Goal: Transaction & Acquisition: Purchase product/service

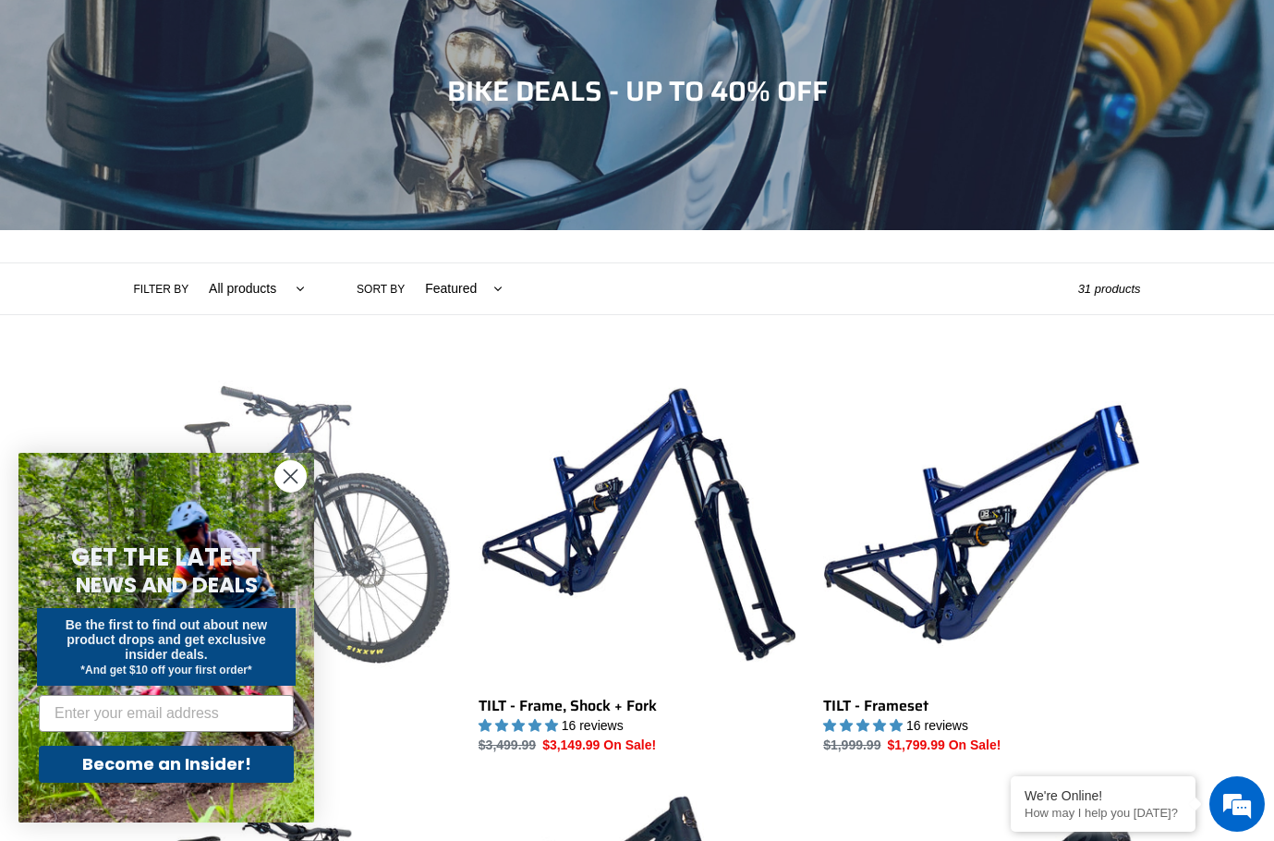
click at [338, 575] on link "TILT - Complete Bike" at bounding box center [292, 560] width 317 height 389
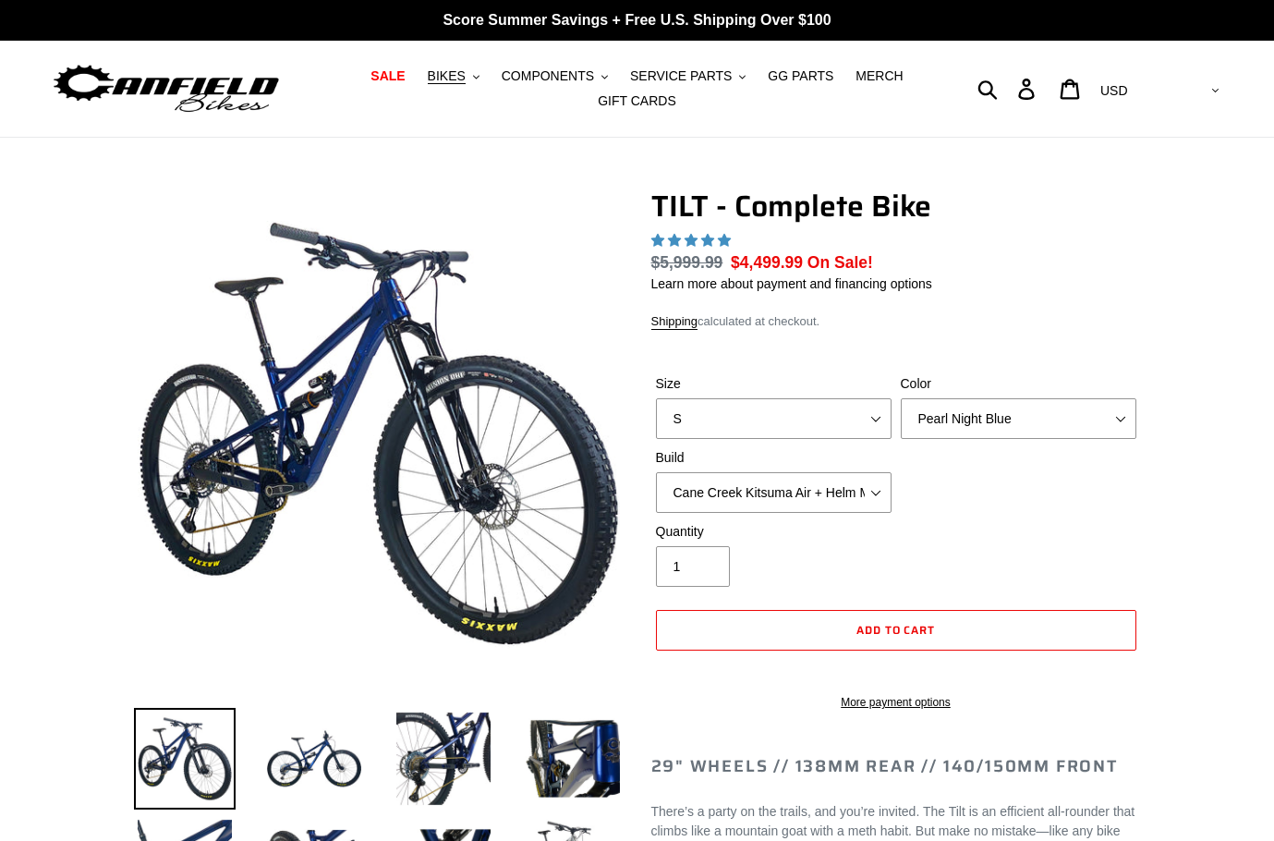
select select "highest-rating"
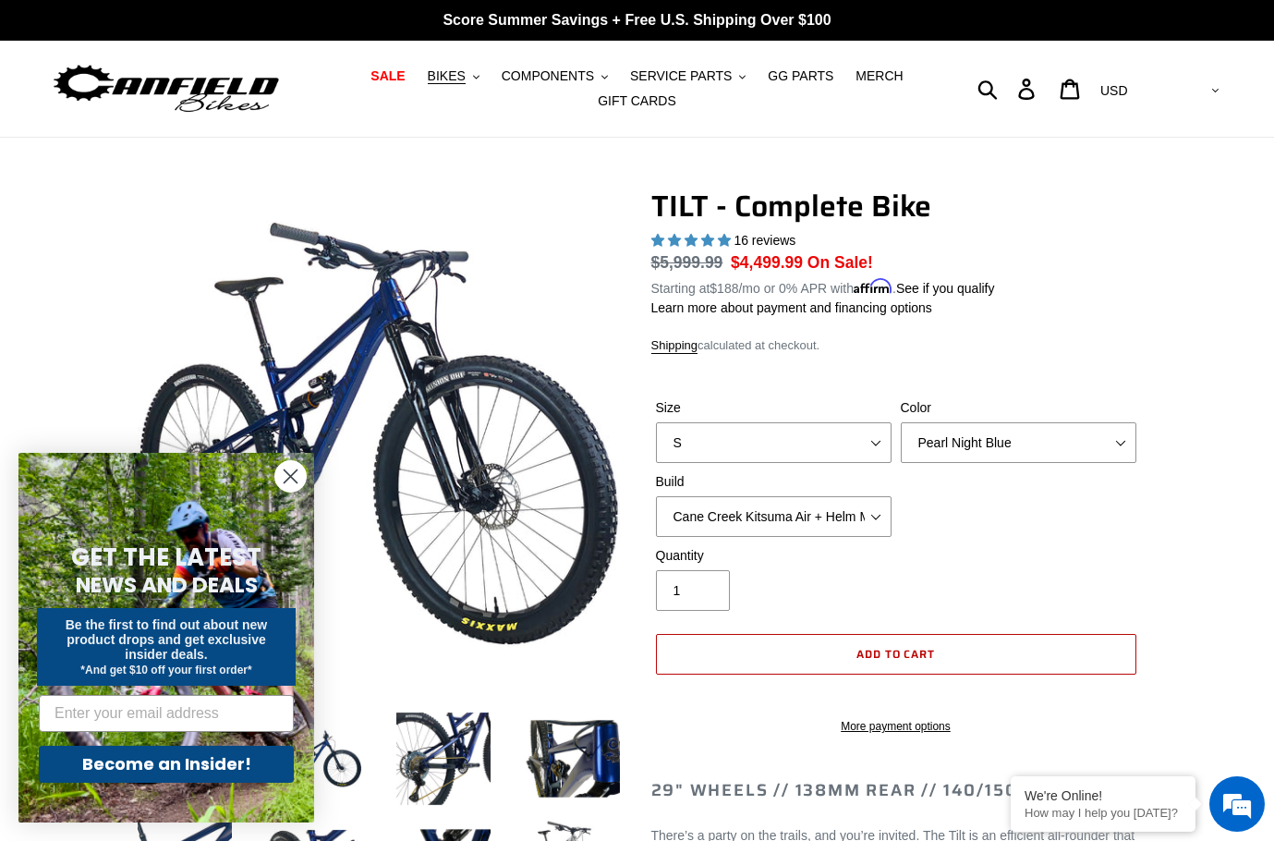
click at [918, 653] on span "Add to cart" at bounding box center [895, 654] width 79 height 18
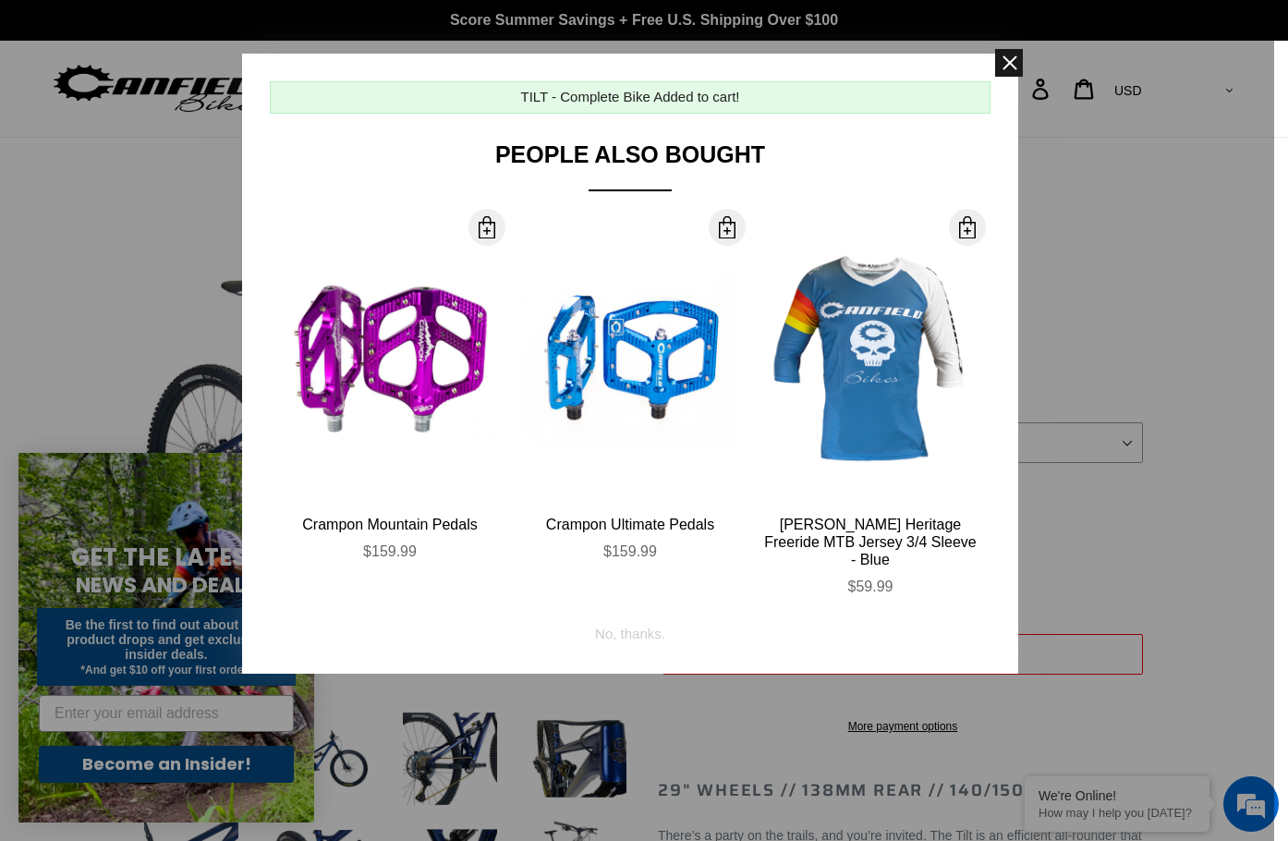
click at [1005, 65] on span at bounding box center [1009, 63] width 28 height 28
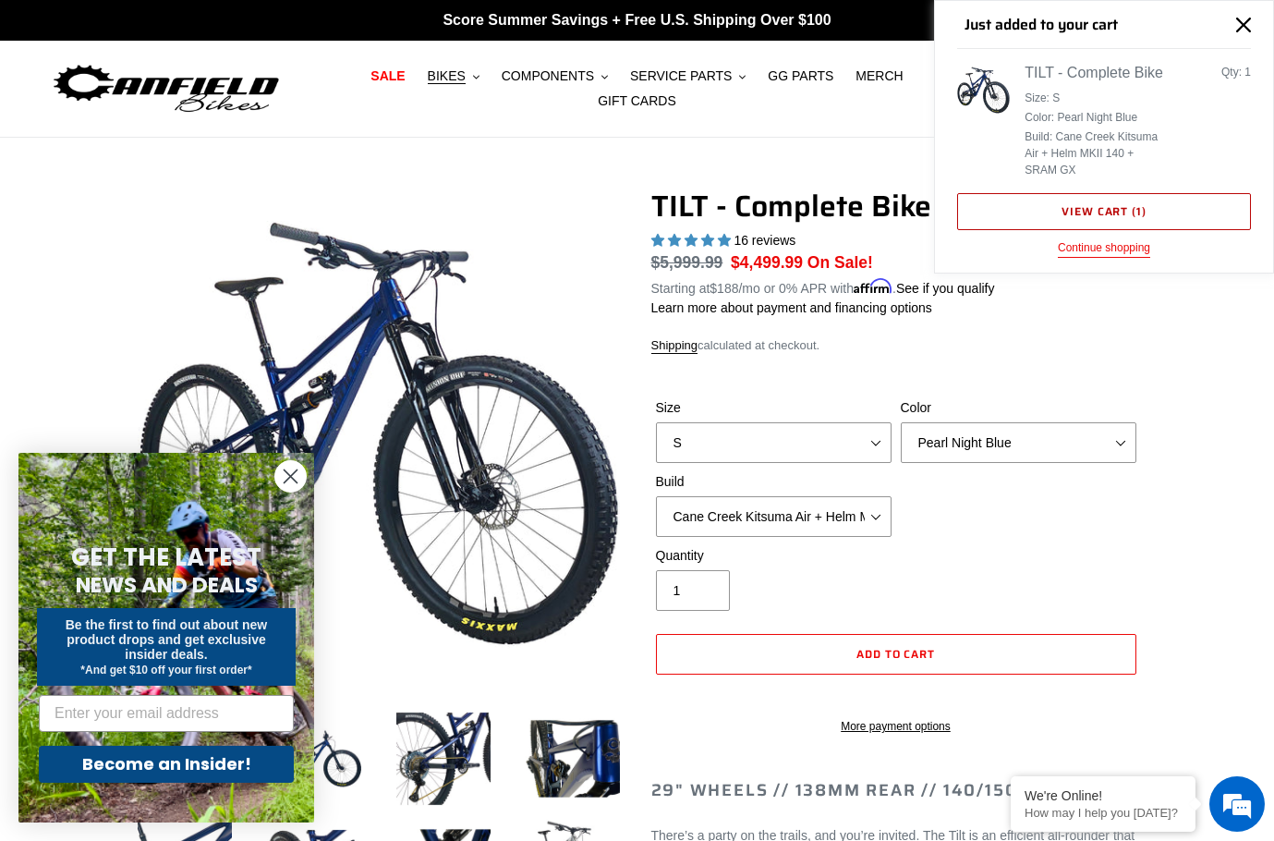
click at [1112, 217] on link "View cart ( 1 )" at bounding box center [1104, 211] width 294 height 37
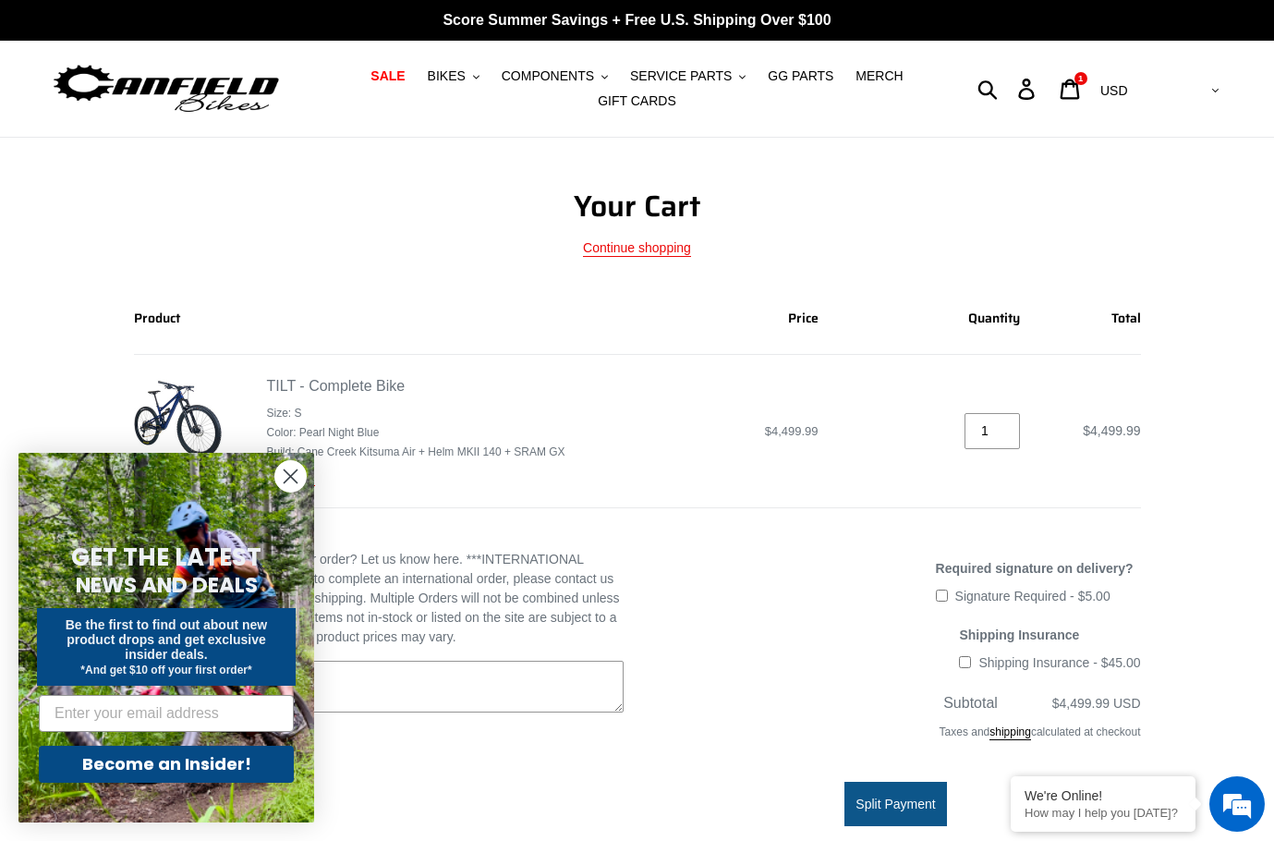
click at [280, 477] on circle "Close dialog" at bounding box center [290, 476] width 30 height 30
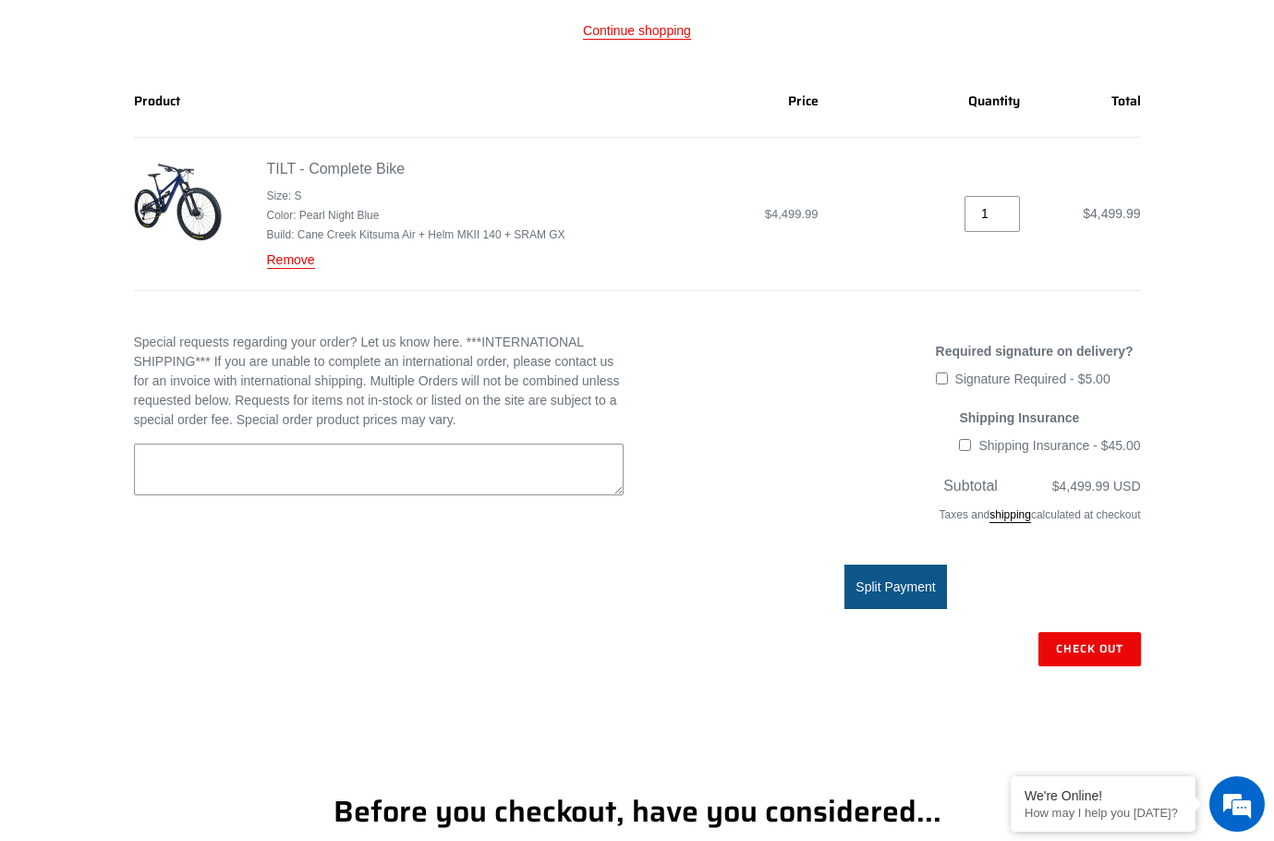
scroll to position [277, 0]
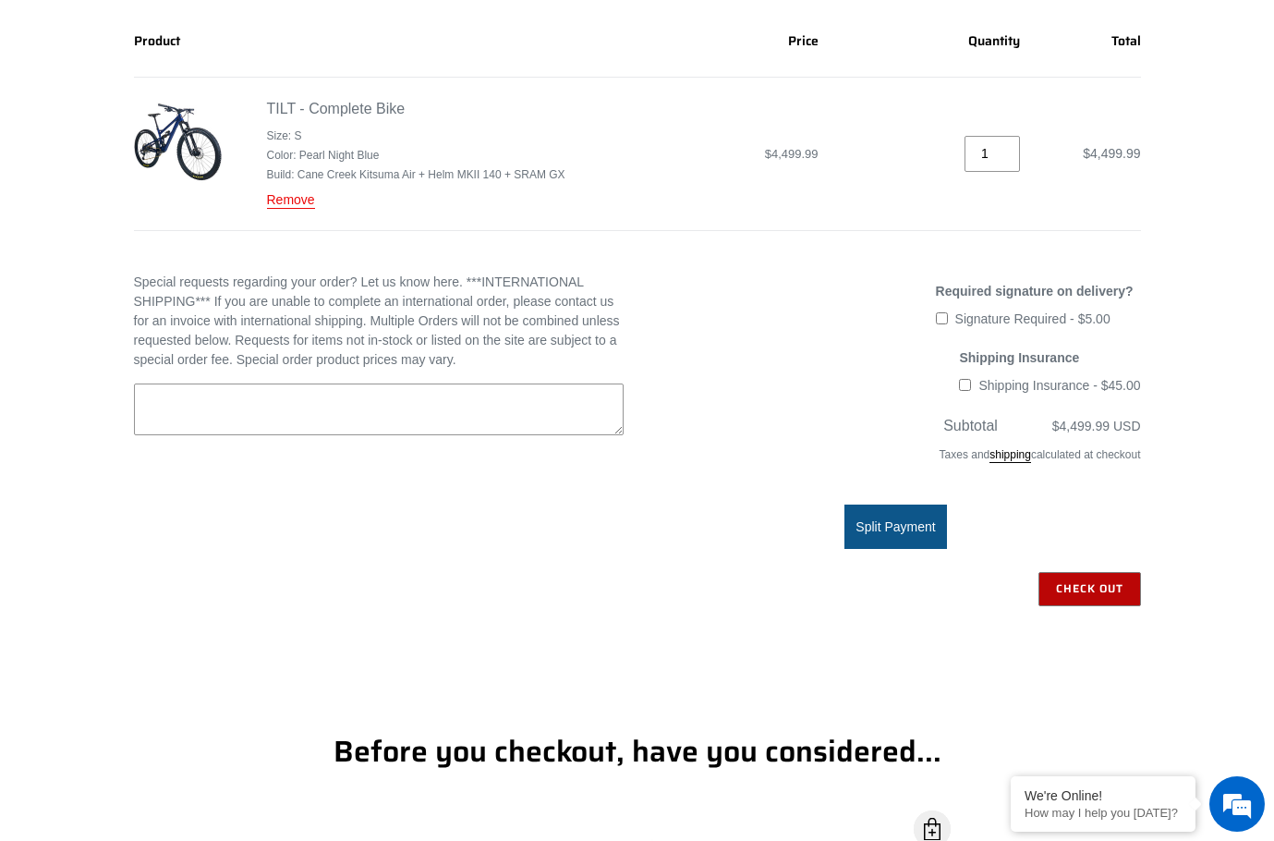
click at [1064, 582] on input "Check out" at bounding box center [1089, 588] width 103 height 33
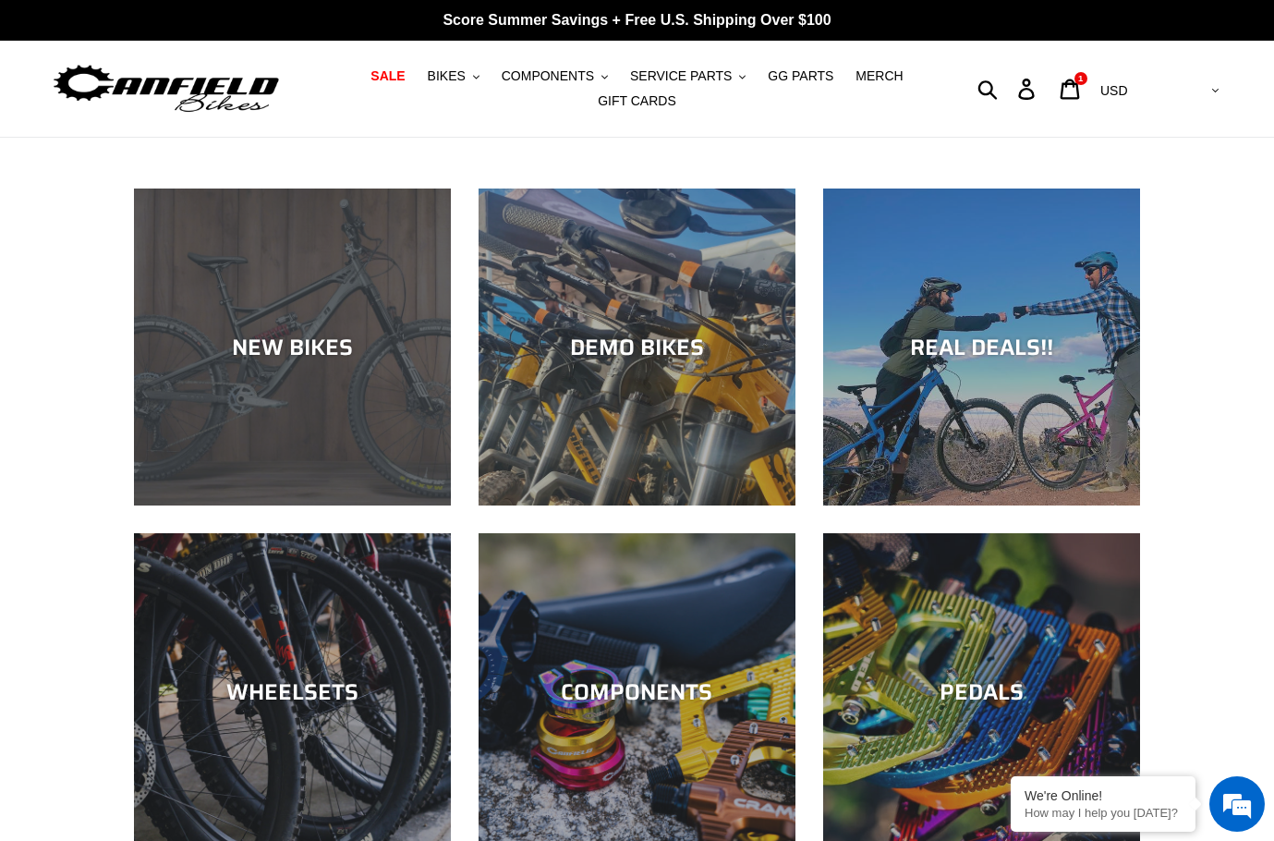
click at [327, 505] on div "NEW BIKES" at bounding box center [292, 505] width 317 height 0
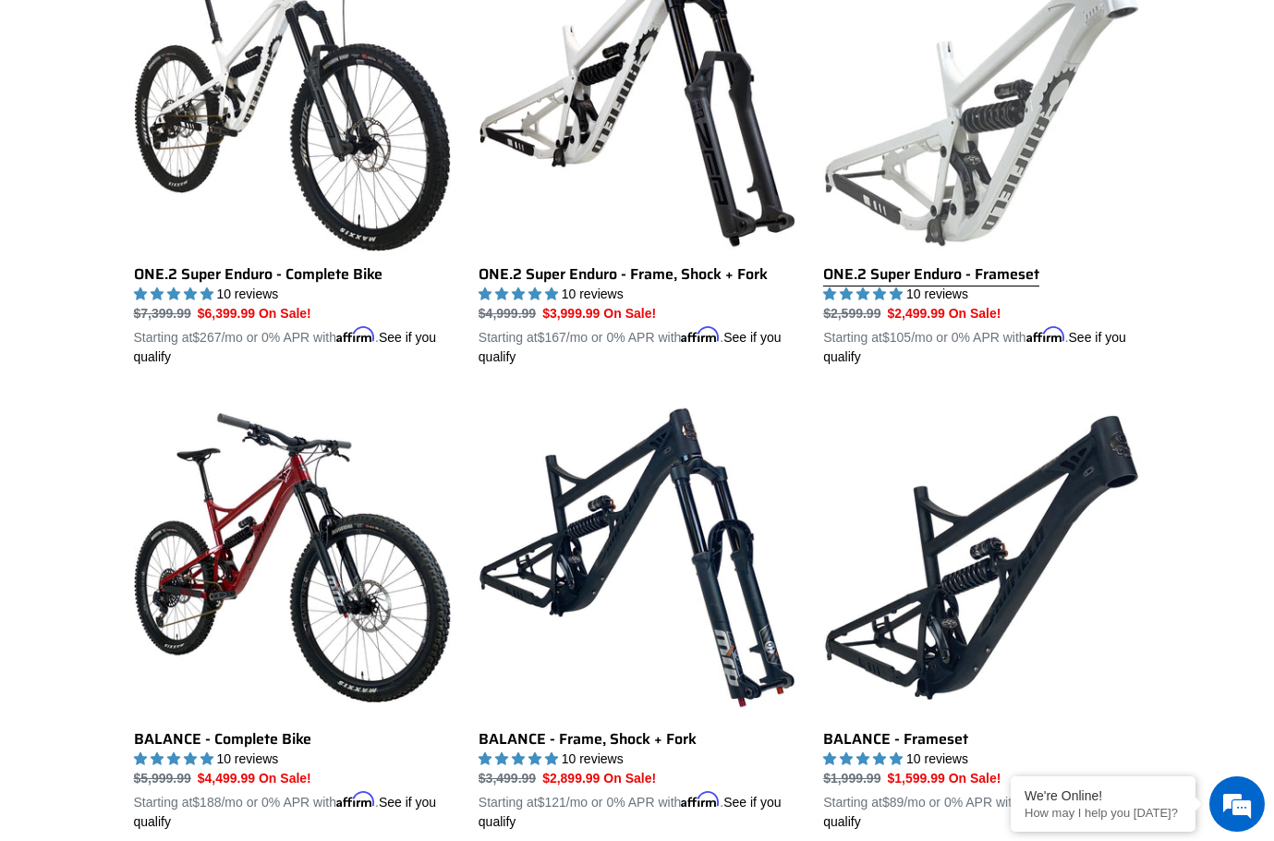
scroll to position [1755, 0]
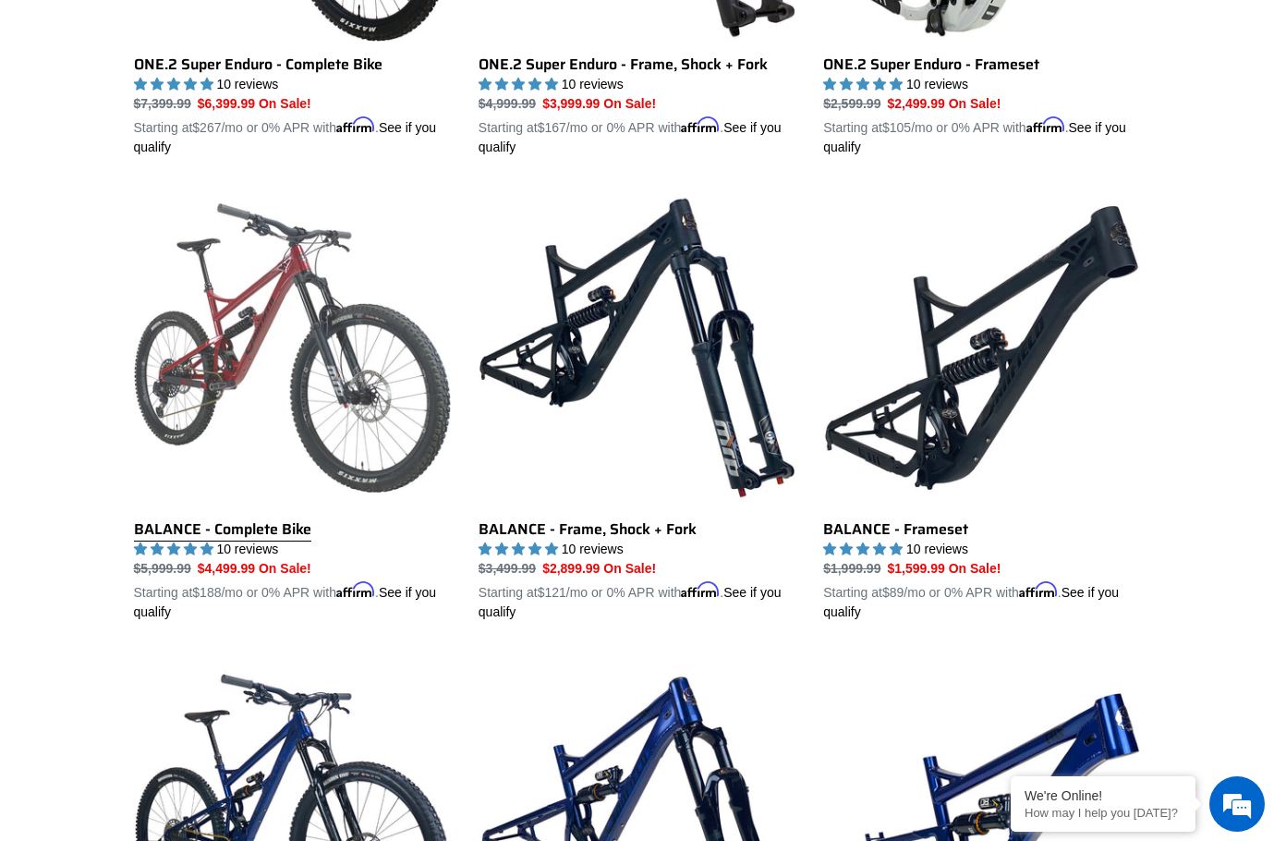
click at [250, 349] on link "BALANCE - Complete Bike" at bounding box center [292, 405] width 317 height 432
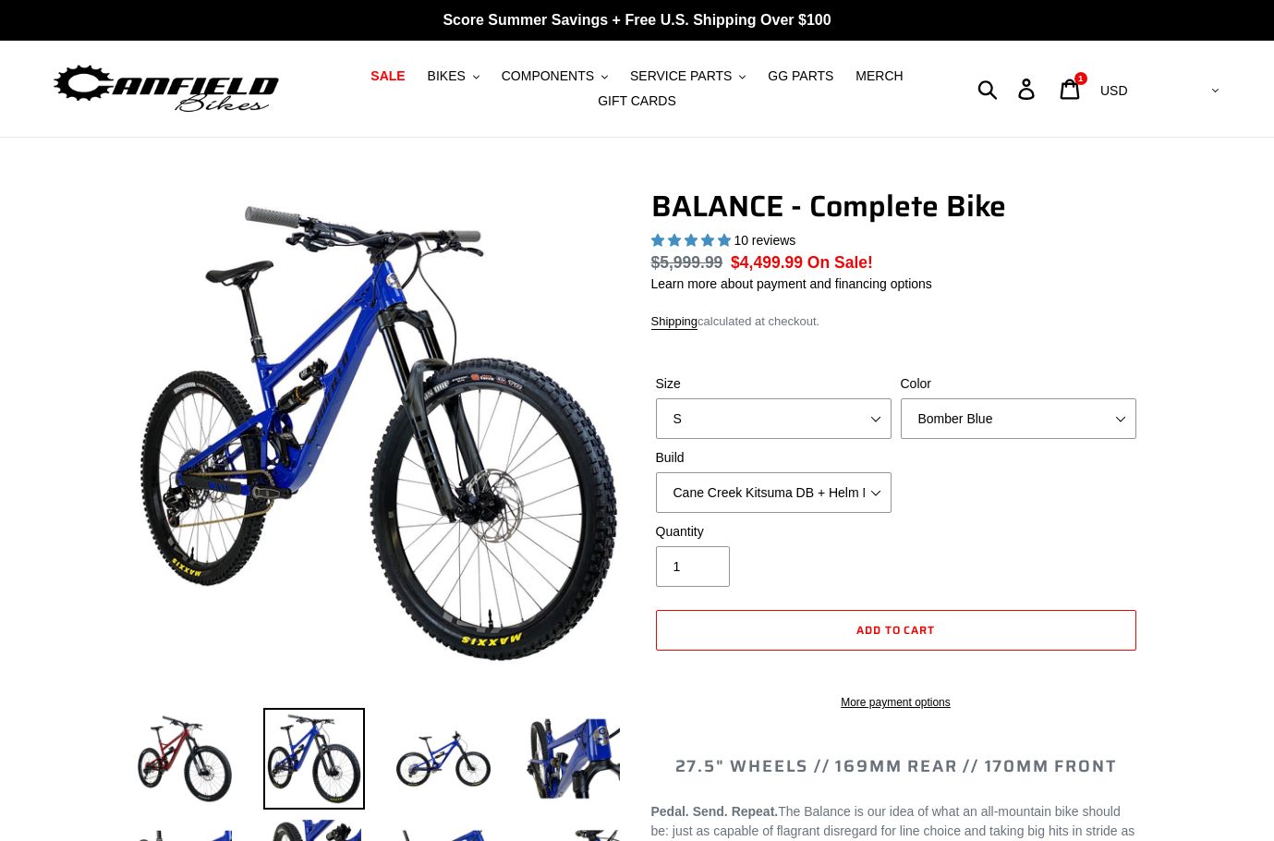
select select "highest-rating"
